Goal: Task Accomplishment & Management: Complete application form

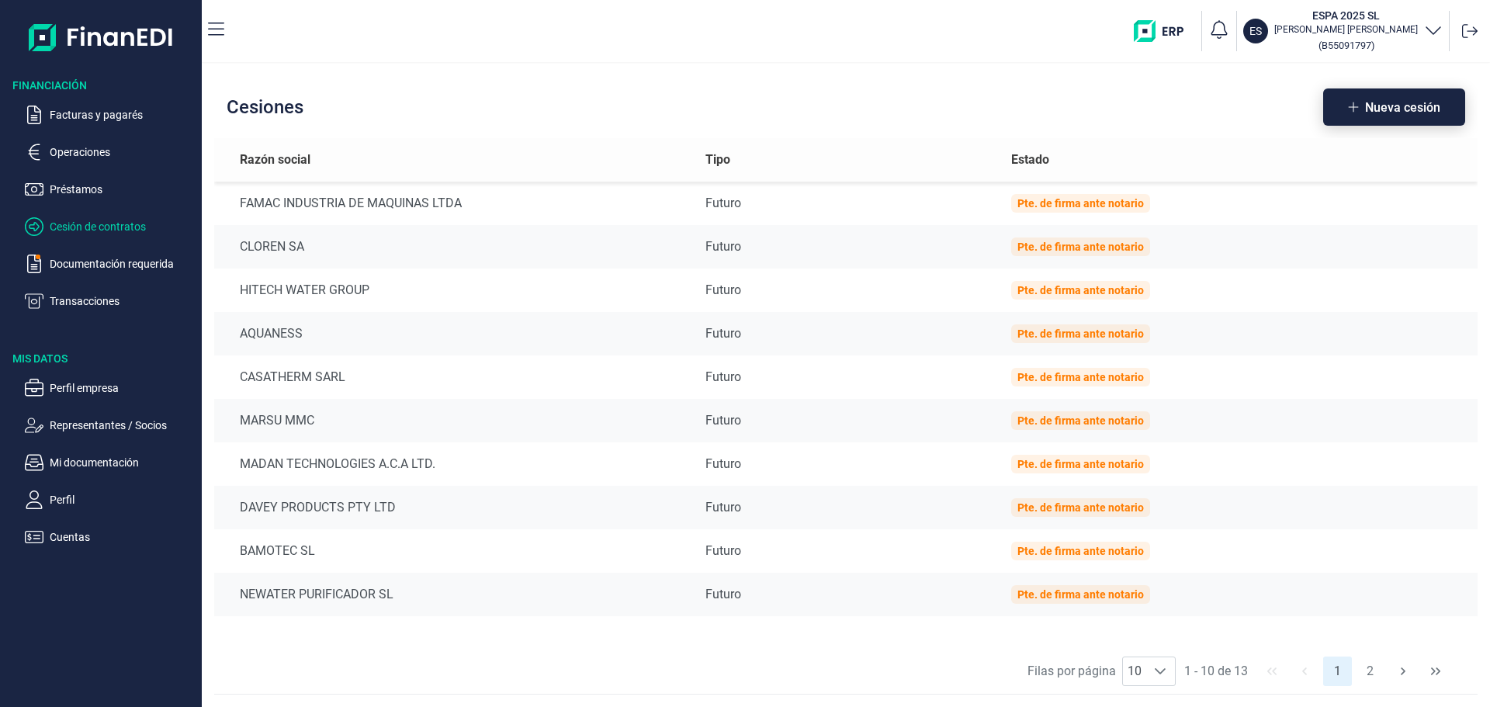
click at [1397, 109] on span "Nueva cesión" at bounding box center [1402, 108] width 75 height 12
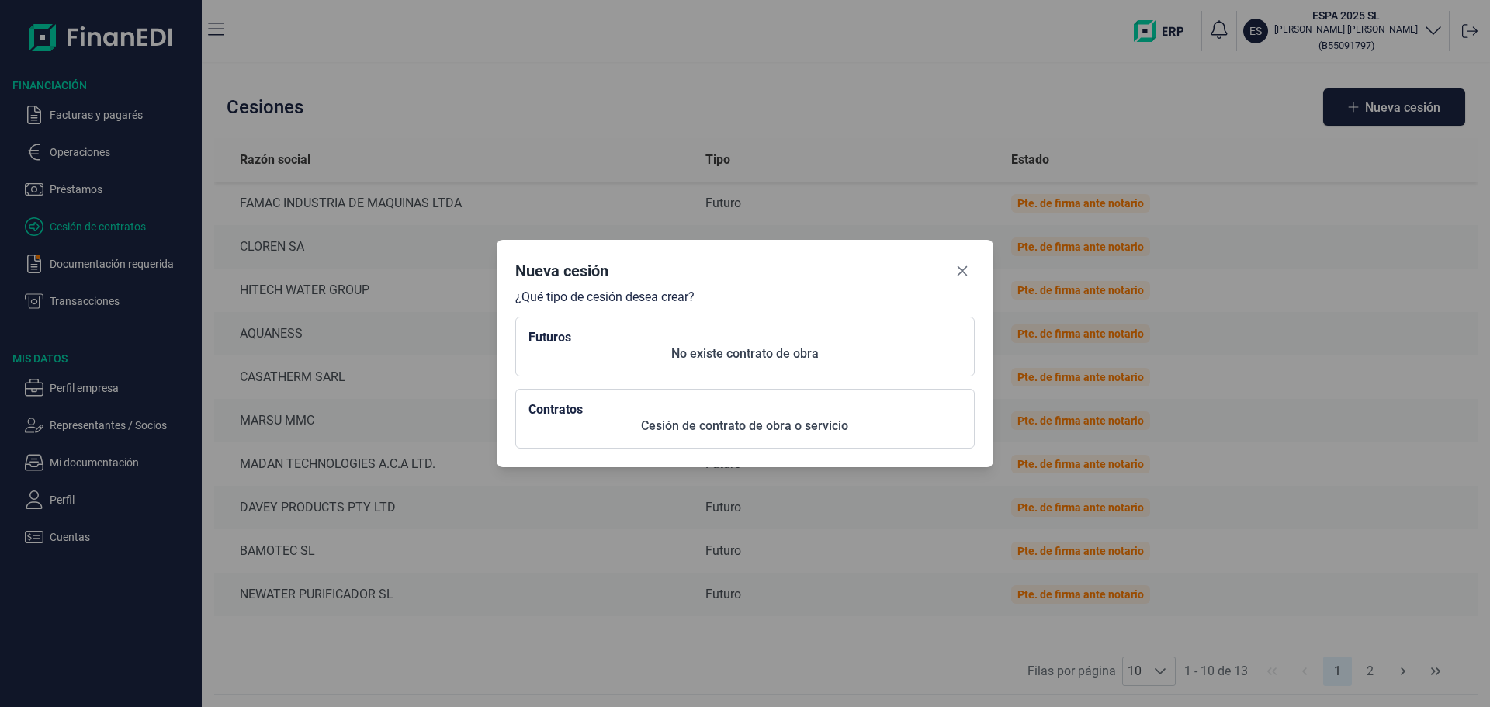
click at [691, 337] on h2 "Futuros" at bounding box center [744, 337] width 433 height 15
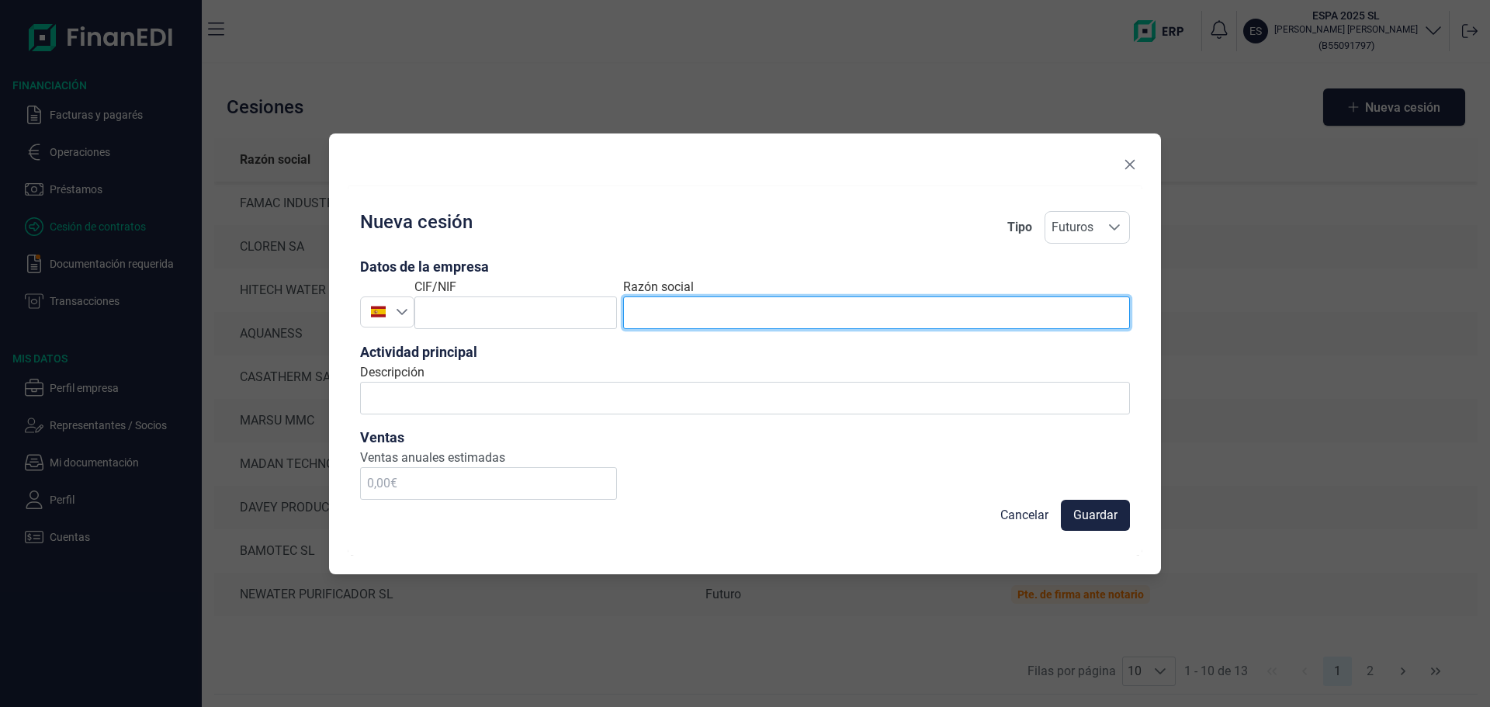
click at [667, 306] on input "text" at bounding box center [876, 312] width 507 height 33
paste input "EQUIPEMENT PISCINE ET SANITAIRE (EPS)"
type input "EQUIPEMENT PISCINE ET SANITAIRE"
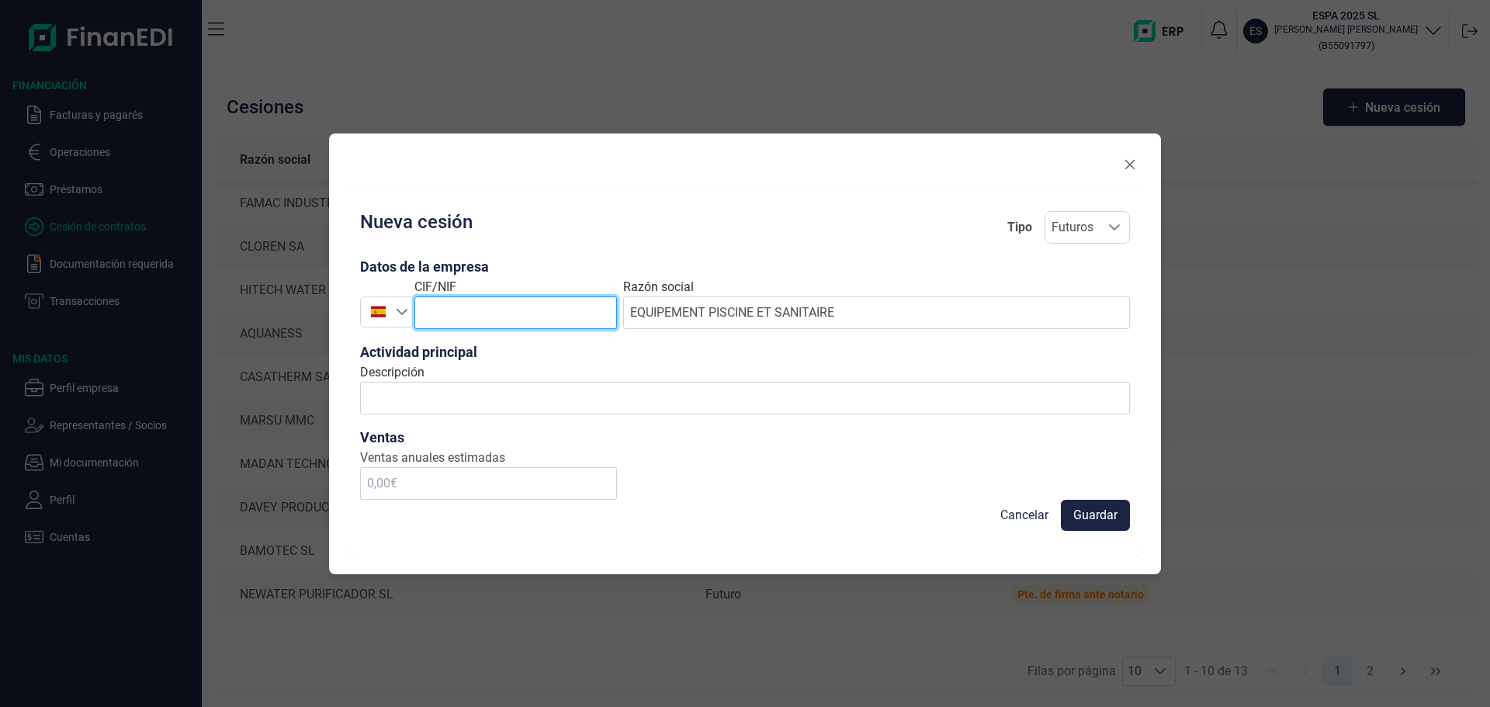
click at [457, 314] on input "text" at bounding box center [515, 312] width 203 height 33
paste input "0949489K"
type input "0949489K"
click at [389, 310] on div at bounding box center [378, 311] width 35 height 15
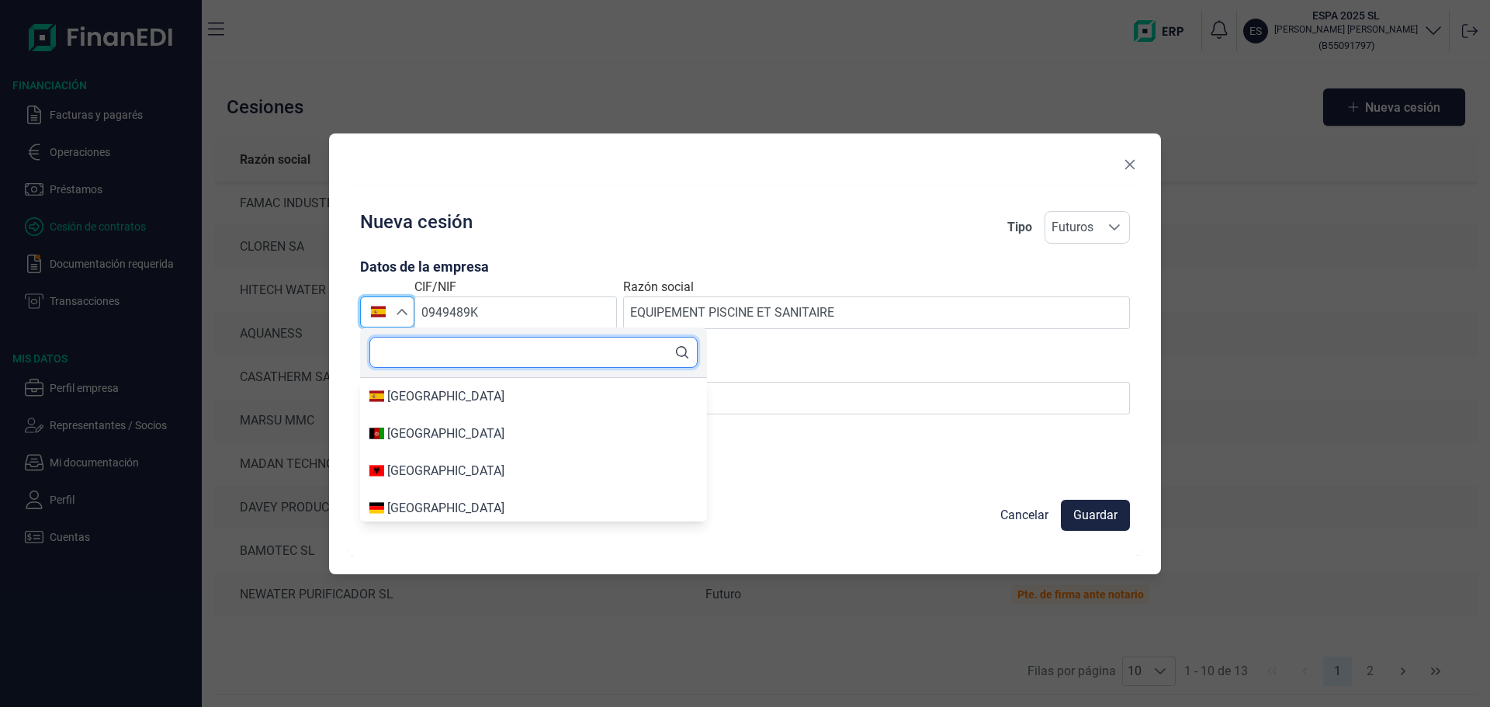
click at [421, 363] on input "text" at bounding box center [533, 352] width 328 height 31
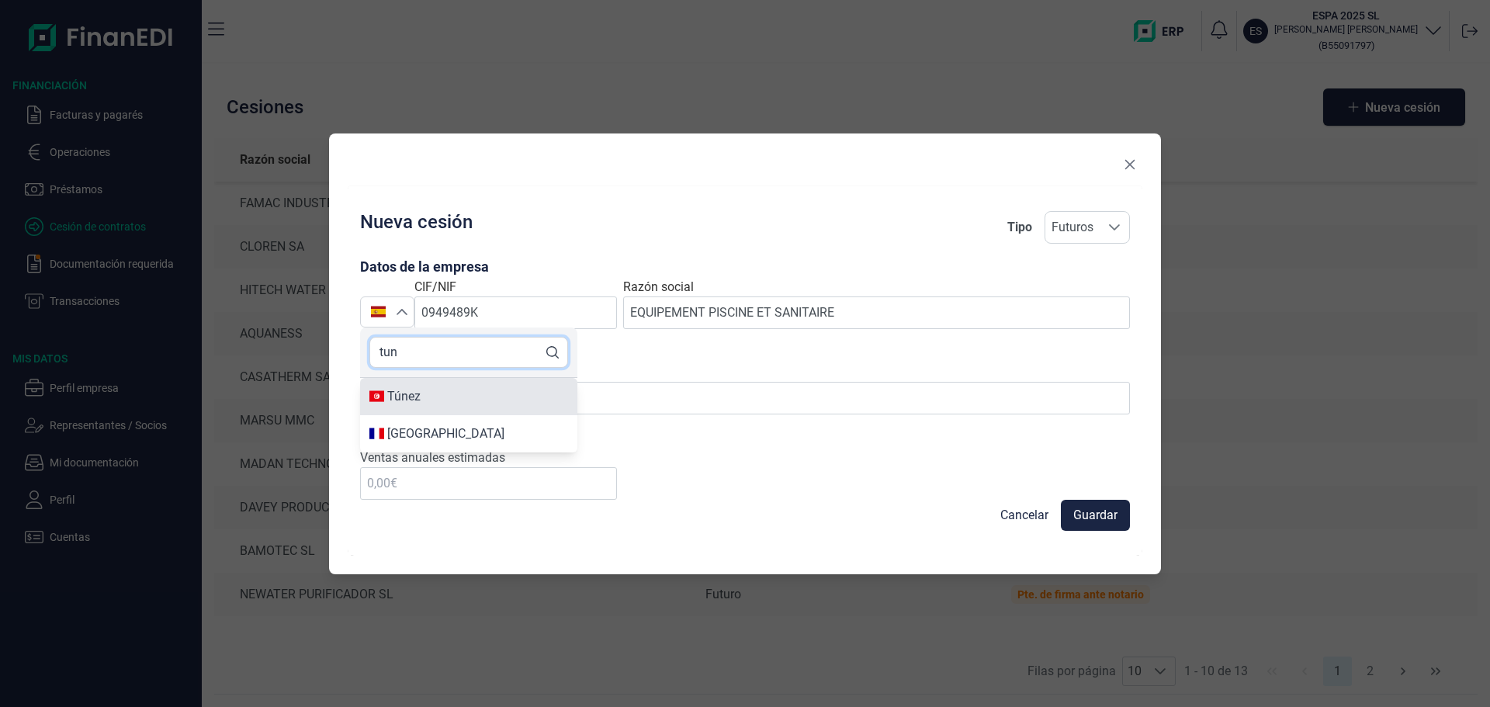
type input "tun"
click at [445, 395] on div "Túnez" at bounding box center [468, 396] width 199 height 19
type input "Túnez"
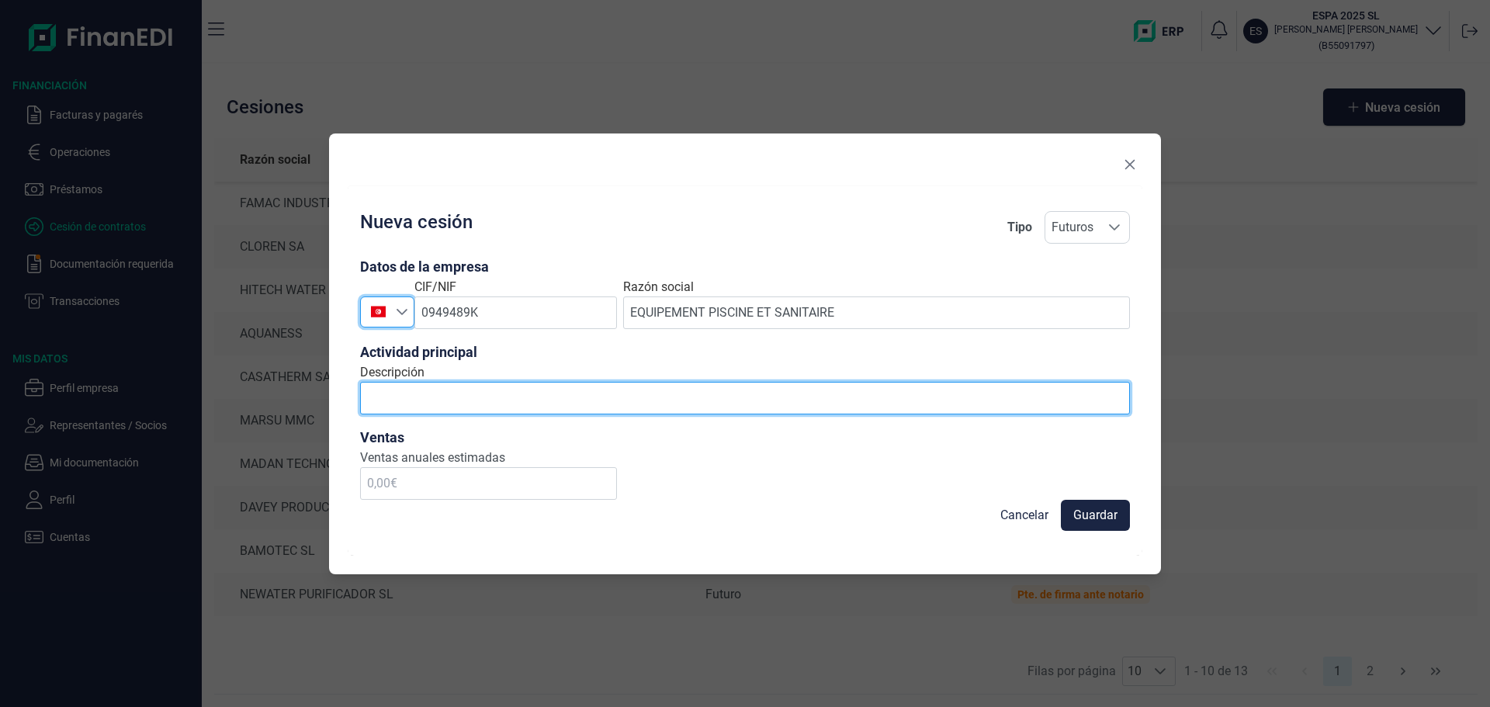
click at [515, 403] on input "Descripción" at bounding box center [745, 398] width 770 height 33
drag, startPoint x: 509, startPoint y: 412, endPoint x: 498, endPoint y: 397, distance: 18.3
click at [498, 397] on input "Descripción" at bounding box center [745, 398] width 770 height 33
type input "m"
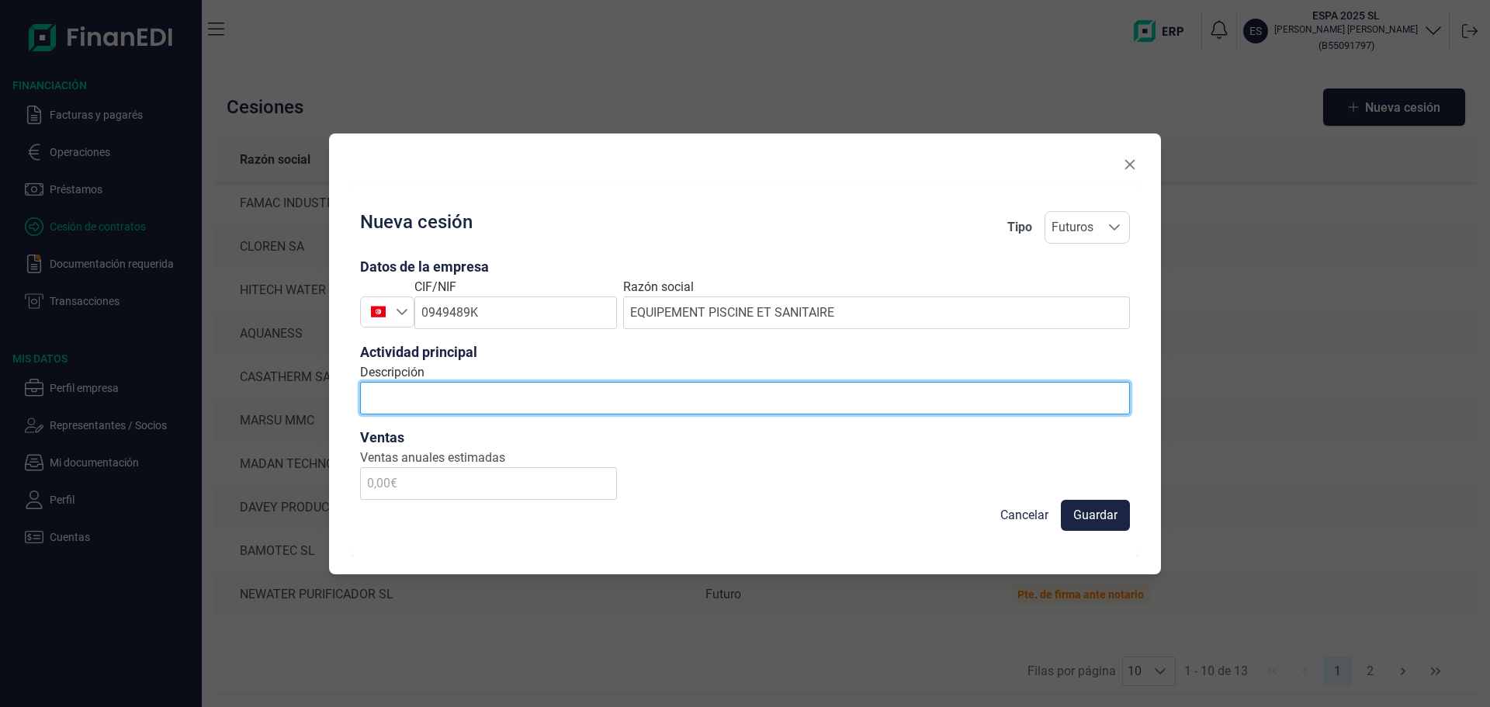
paste input "productos para el bombeo y almacenamiento de agua"
type input "productos para el bombeo y almacenamiento de agua"
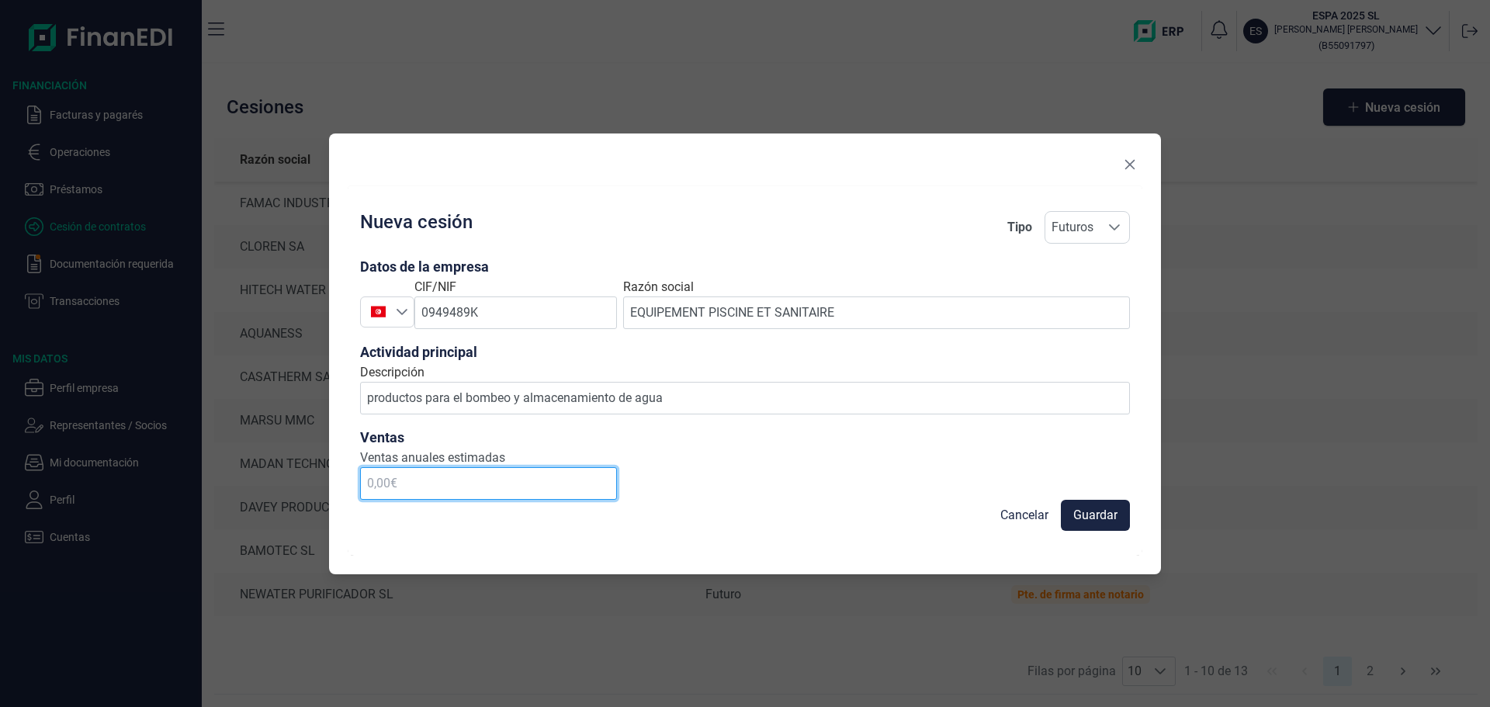
click at [515, 493] on input "text" at bounding box center [488, 483] width 257 height 33
type input "25.000,00 €"
click at [1113, 517] on span "Guardar" at bounding box center [1095, 515] width 44 height 19
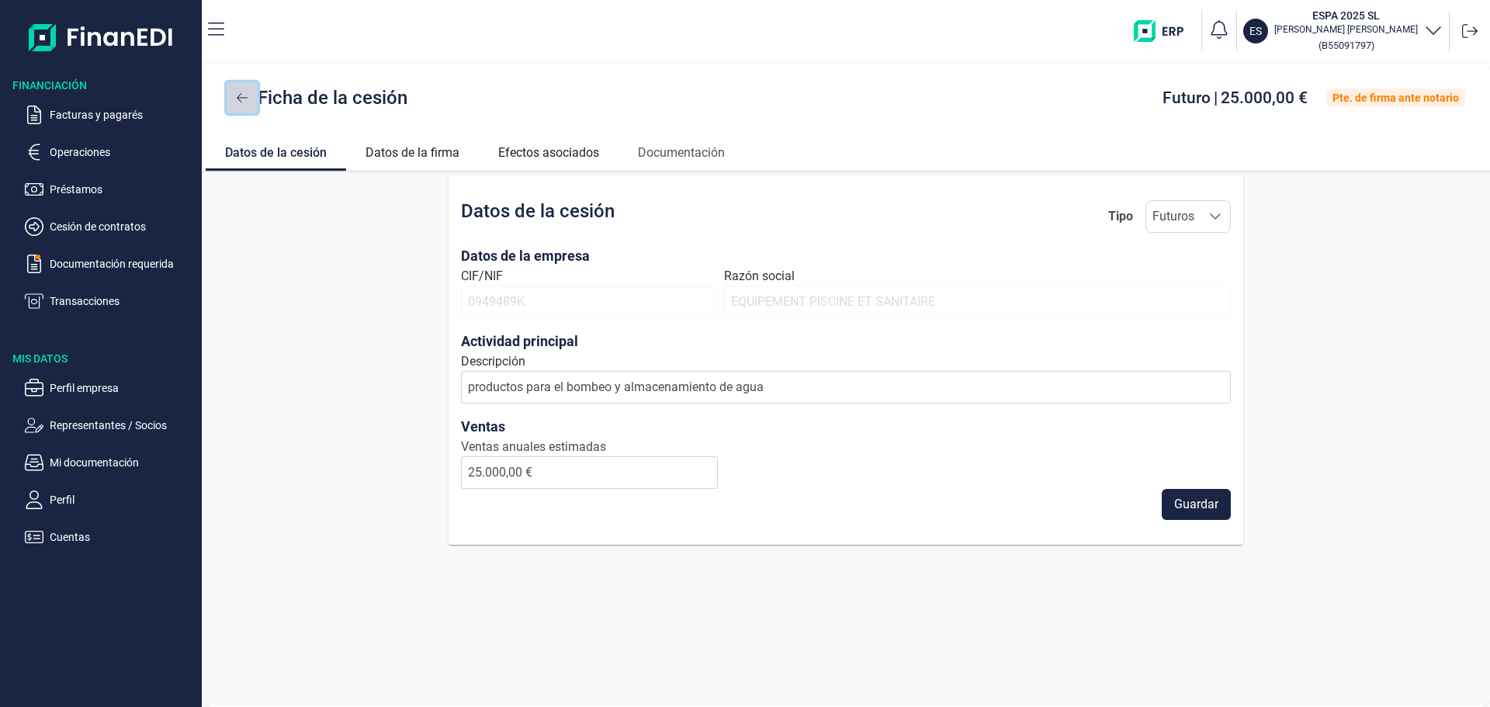
click at [240, 93] on icon at bounding box center [242, 98] width 11 height 12
